Goal: Transaction & Acquisition: Purchase product/service

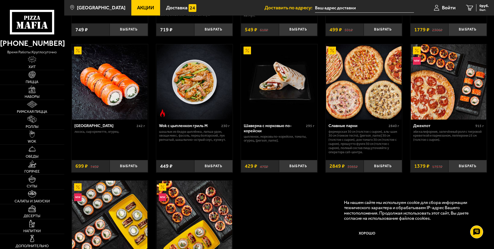
scroll to position [259, 0]
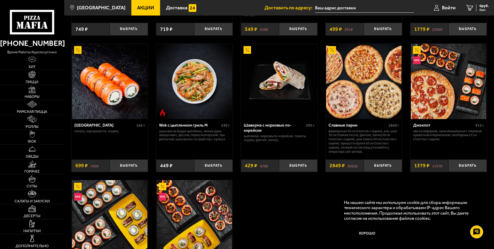
click at [349, 95] on img at bounding box center [363, 81] width 75 height 75
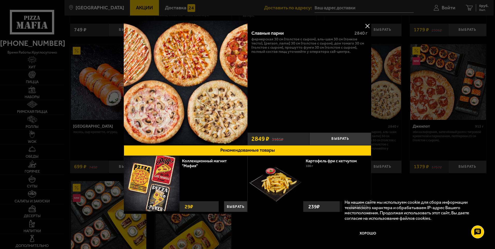
click at [368, 25] on button at bounding box center [368, 26] width 8 height 8
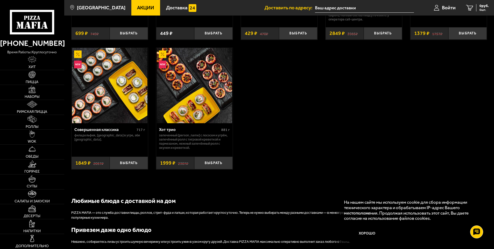
scroll to position [391, 0]
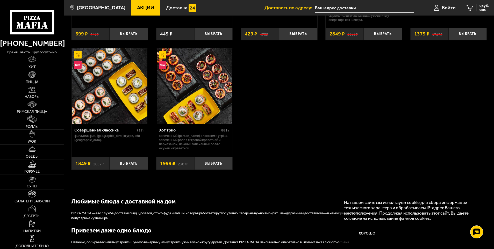
click at [25, 93] on link "Наборы" at bounding box center [32, 92] width 64 height 15
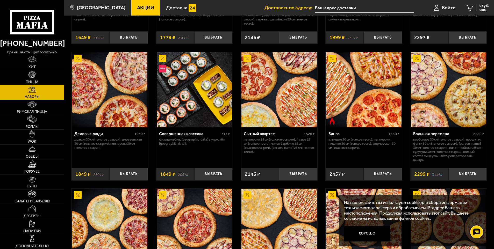
scroll to position [414, 0]
